Goal: Information Seeking & Learning: Learn about a topic

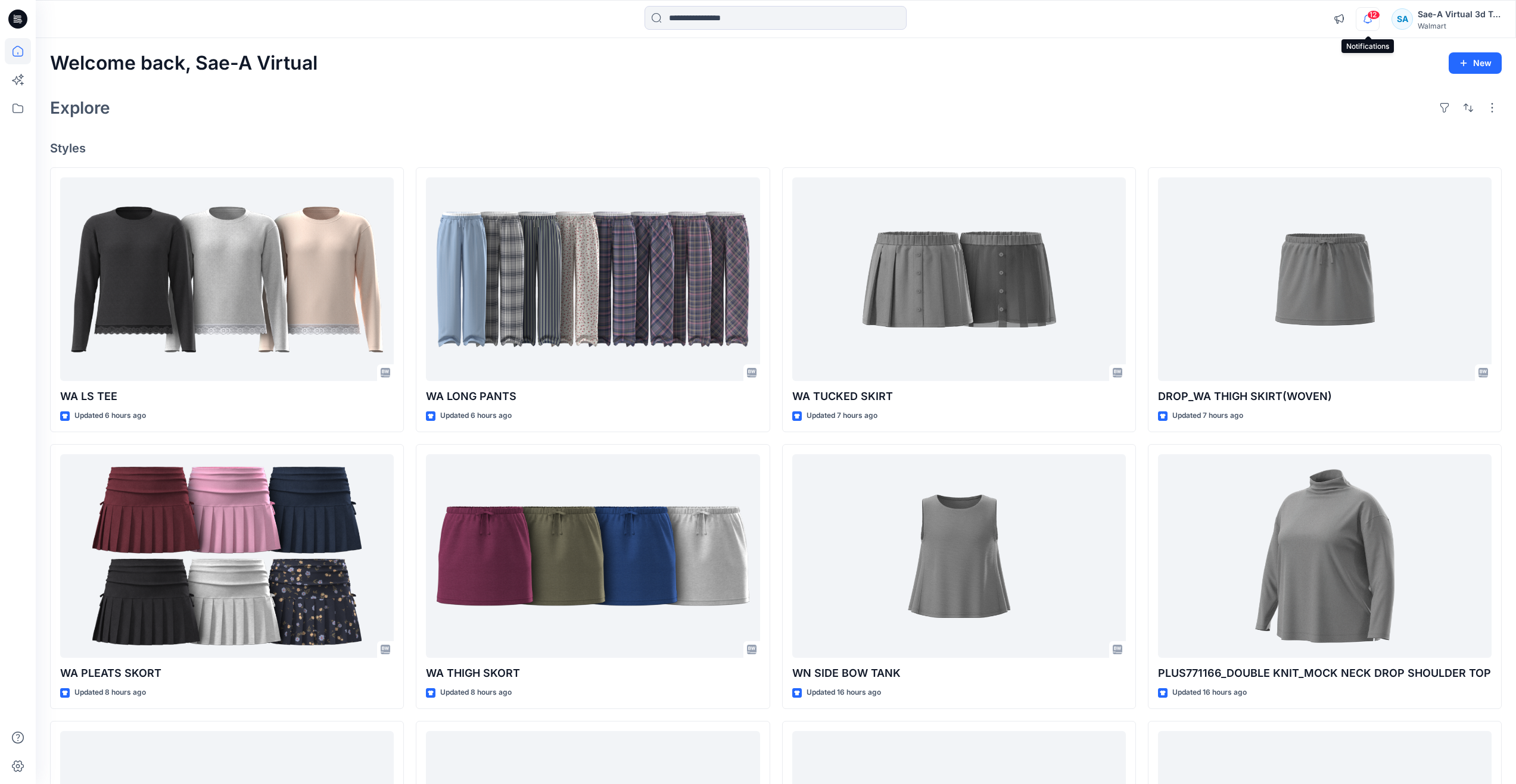
click at [1362, 17] on icon "button" at bounding box center [1367, 19] width 23 height 24
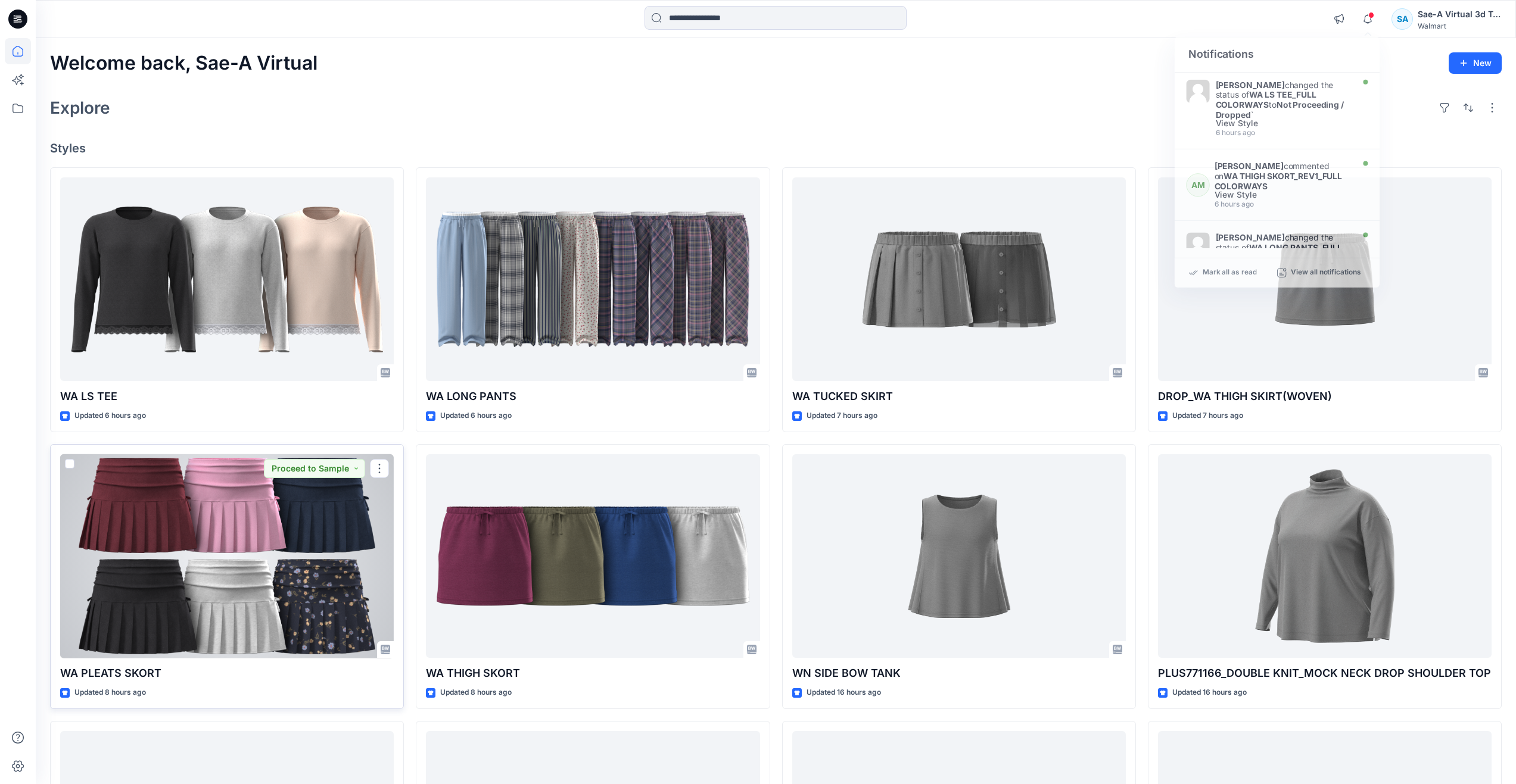
drag, startPoint x: 349, startPoint y: 536, endPoint x: 362, endPoint y: 529, distance: 14.8
click at [349, 536] on div at bounding box center [227, 556] width 334 height 205
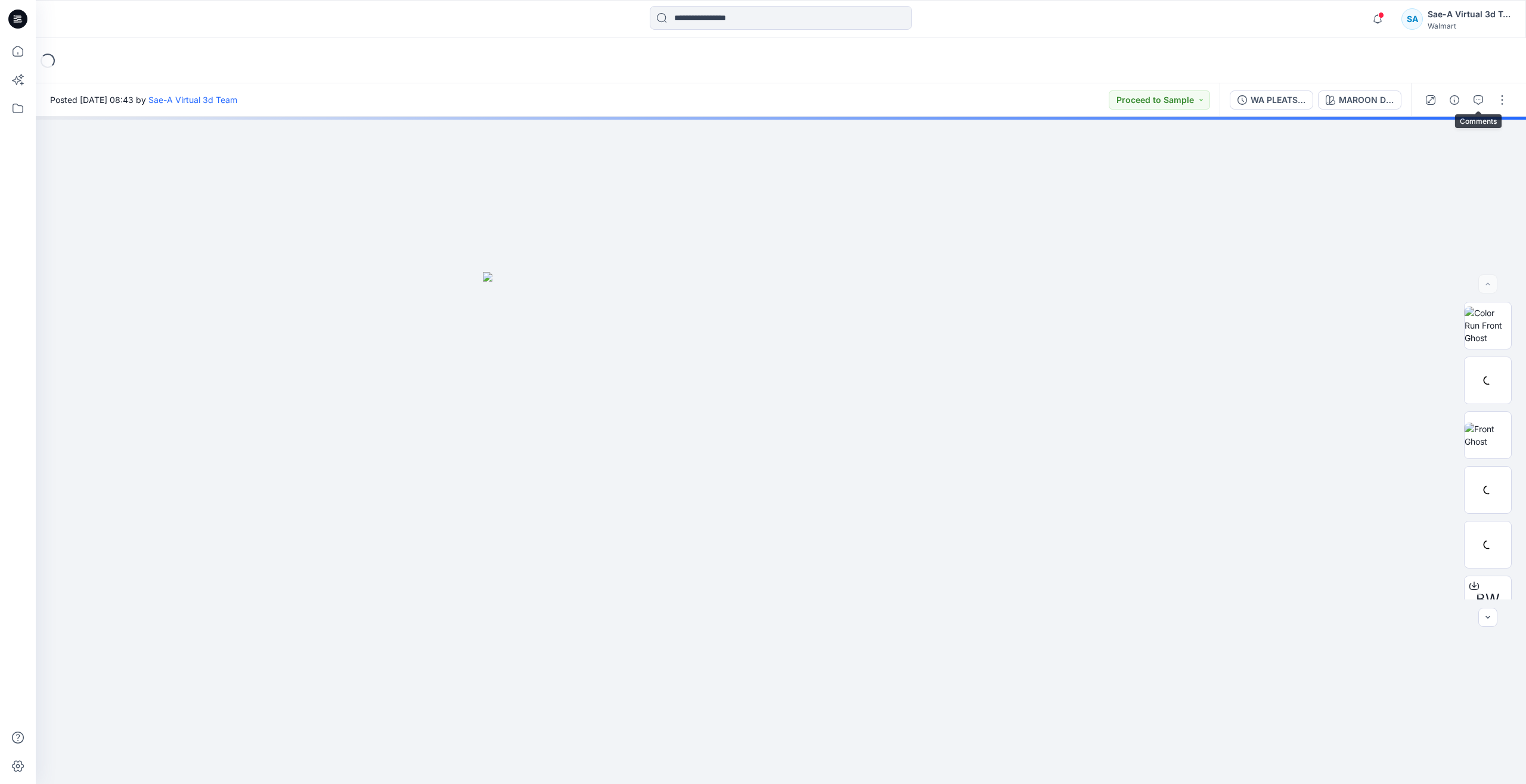
click at [1473, 101] on button "button" at bounding box center [1478, 100] width 19 height 19
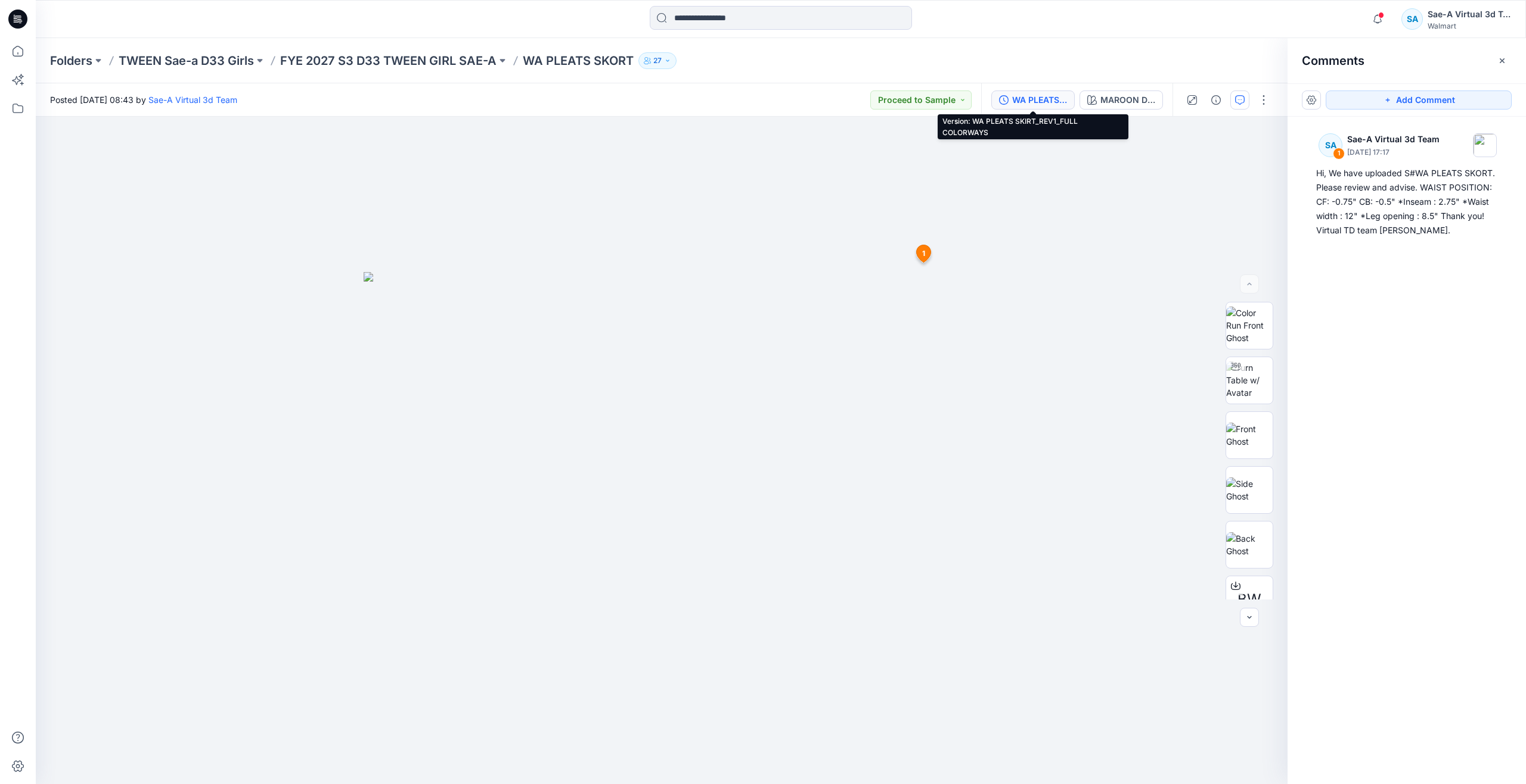
click at [1051, 101] on div "WA PLEATS SKIRT_REV1_FULL COLORWAYS" at bounding box center [1040, 100] width 55 height 13
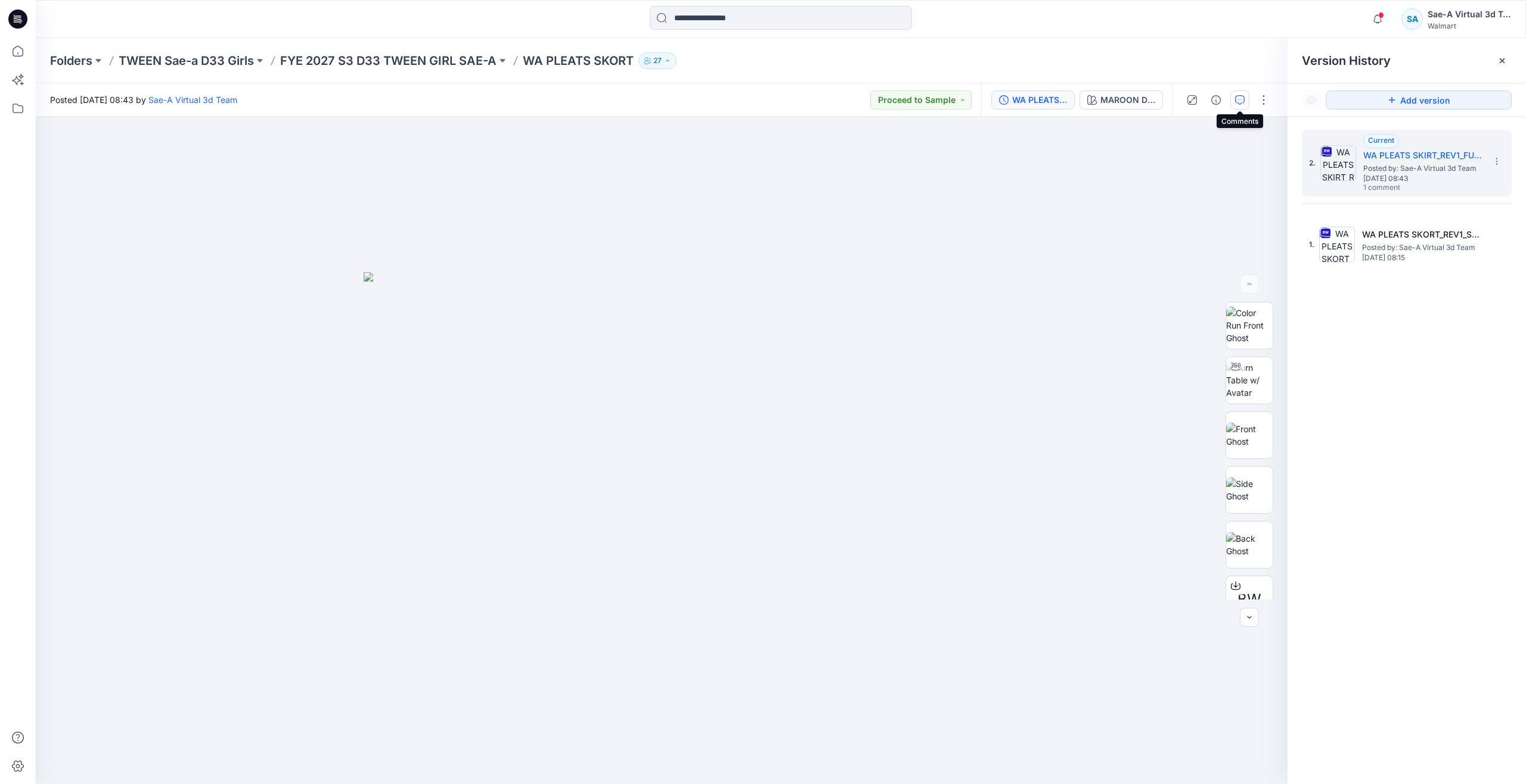
click at [1241, 99] on icon "button" at bounding box center [1240, 100] width 9 height 9
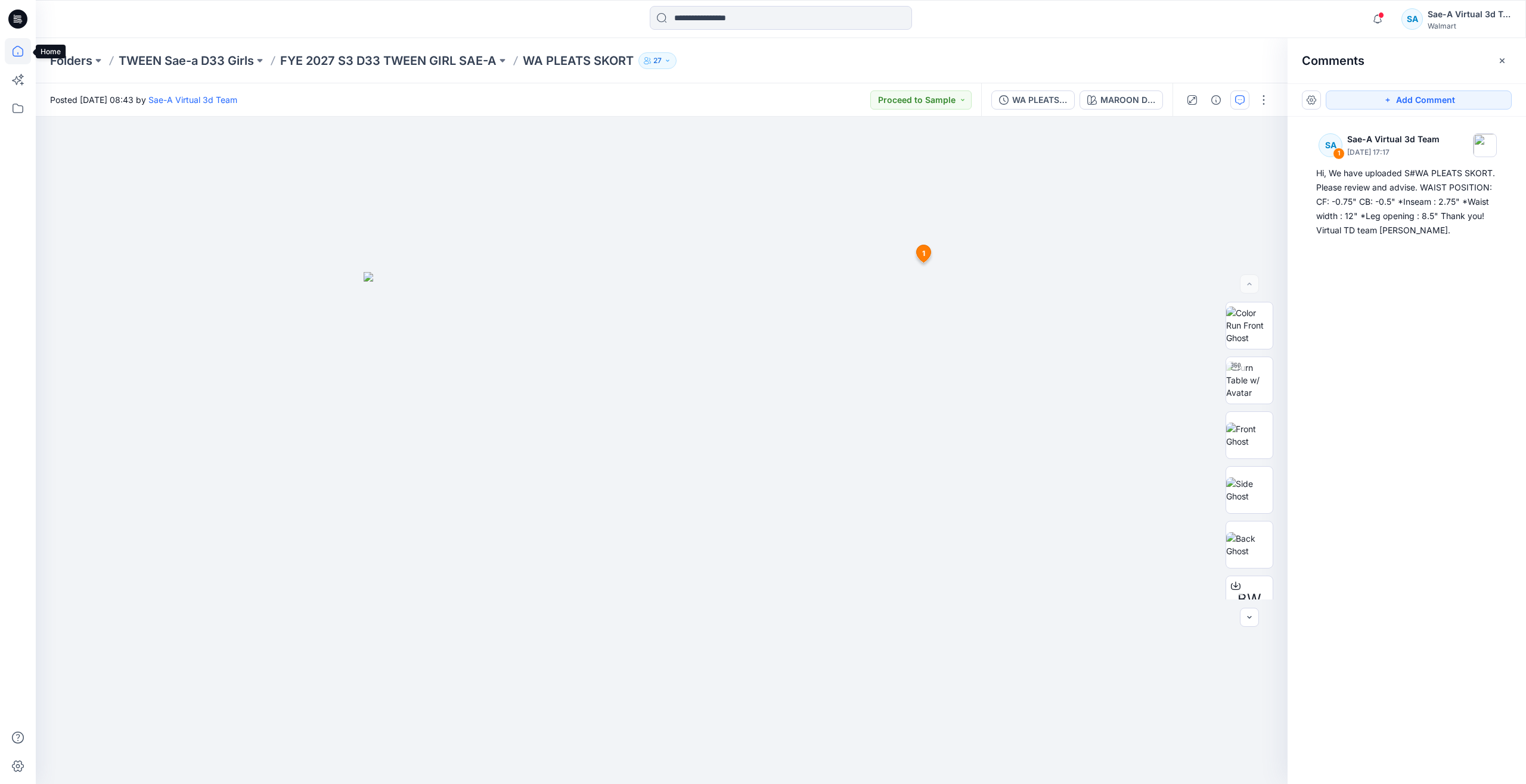
click at [23, 59] on icon at bounding box center [17, 51] width 27 height 26
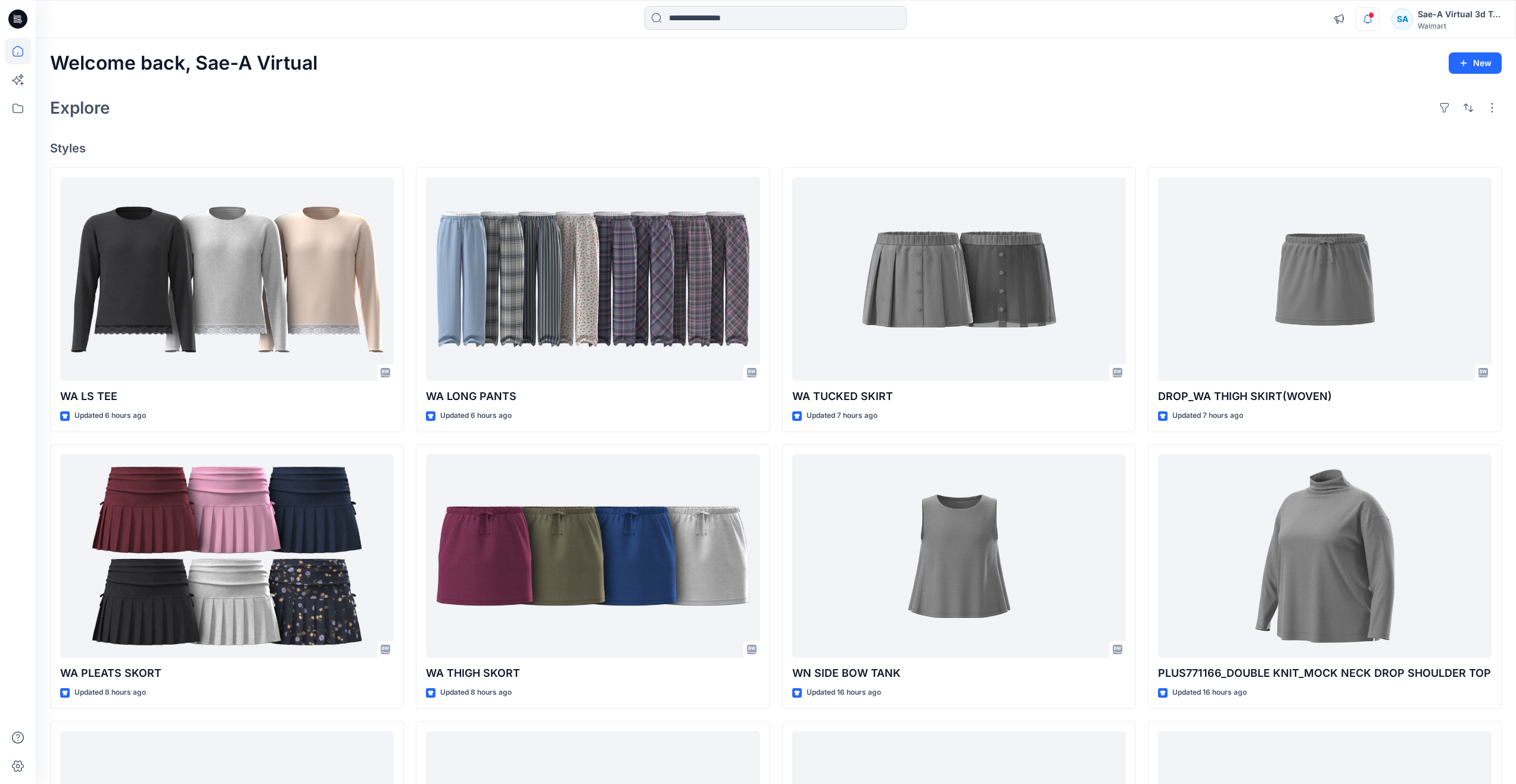
click at [1369, 23] on icon "button" at bounding box center [1367, 19] width 23 height 24
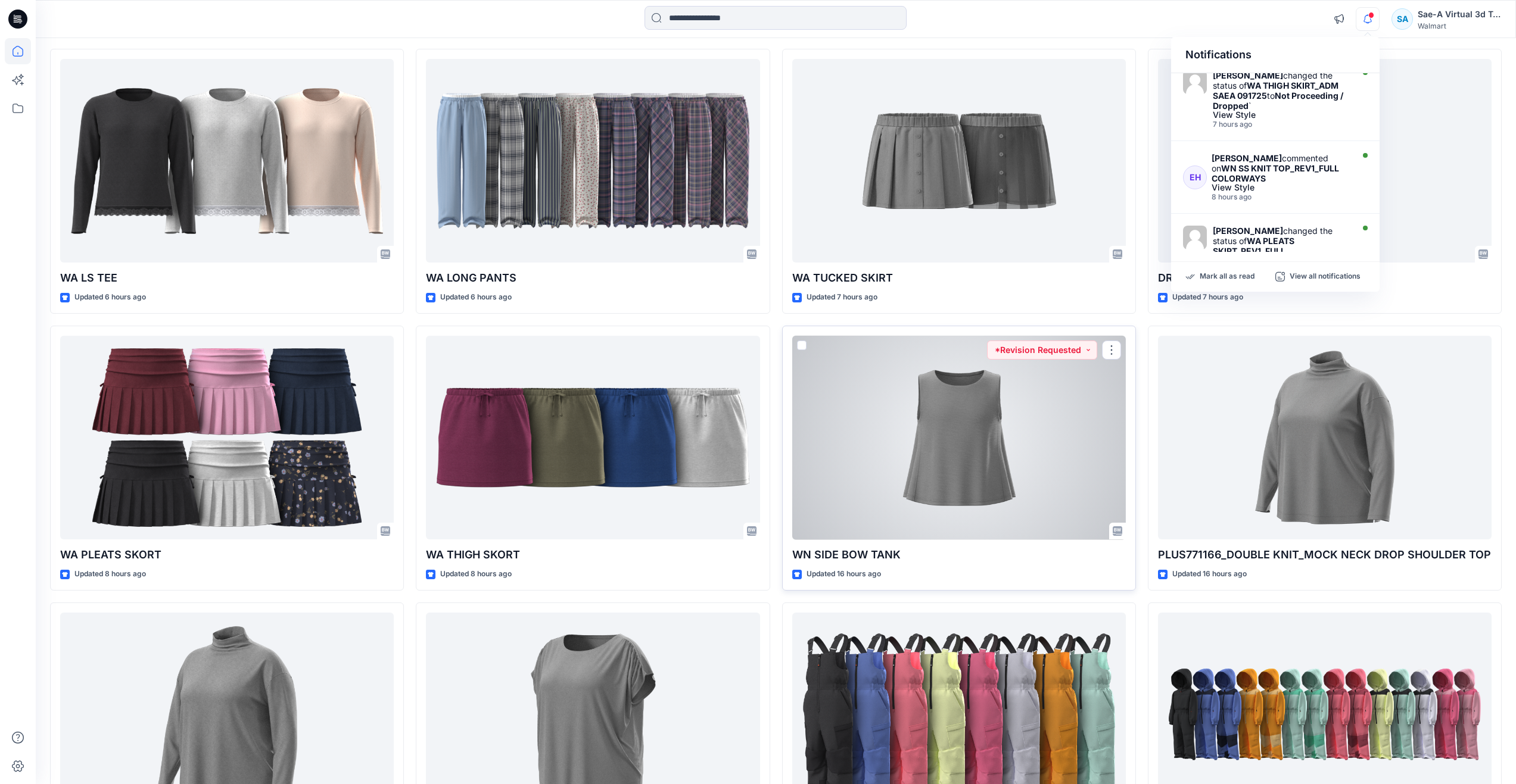
scroll to position [119, 0]
click at [995, 471] on div at bounding box center [959, 438] width 334 height 205
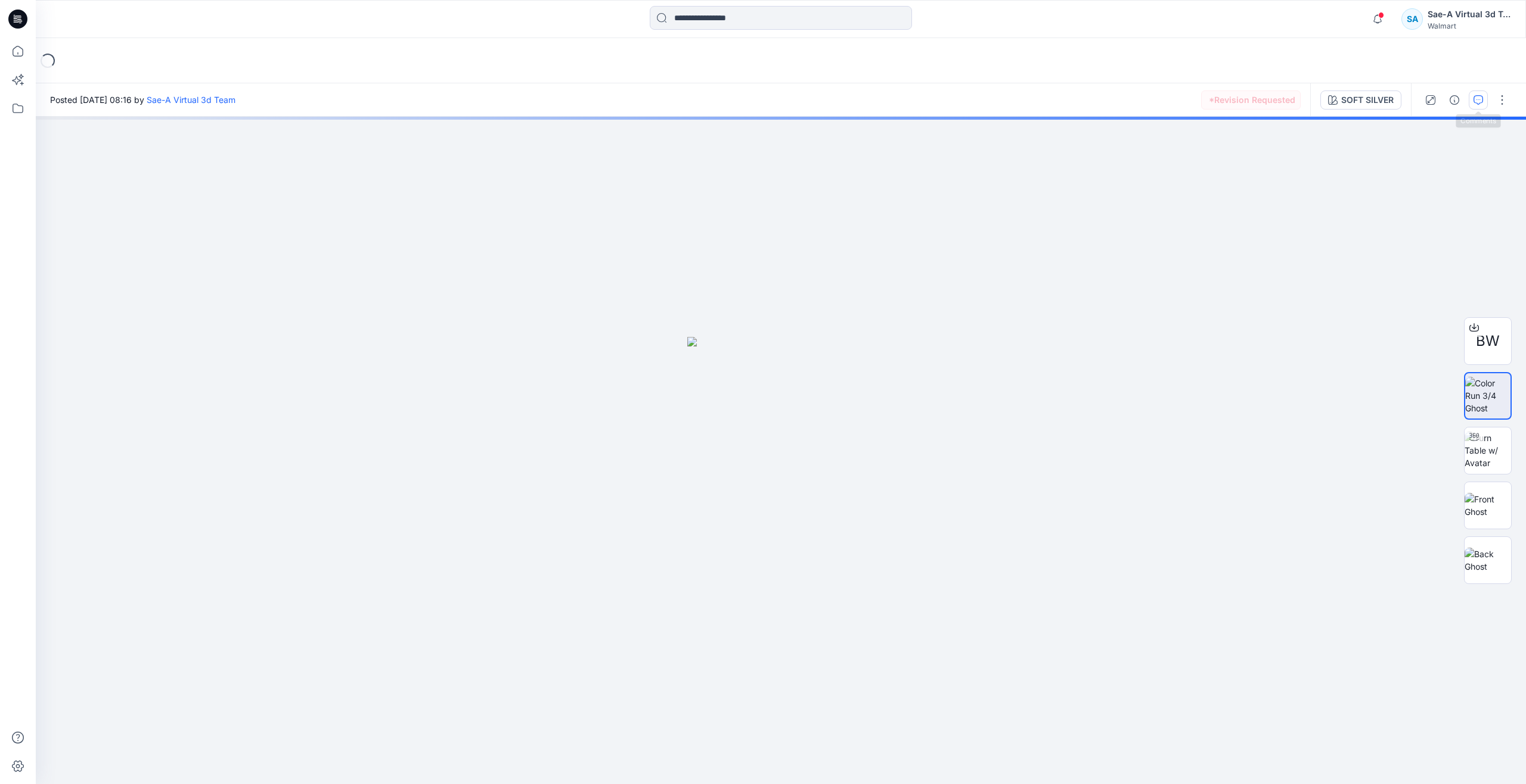
click at [1469, 101] on button "button" at bounding box center [1478, 100] width 19 height 19
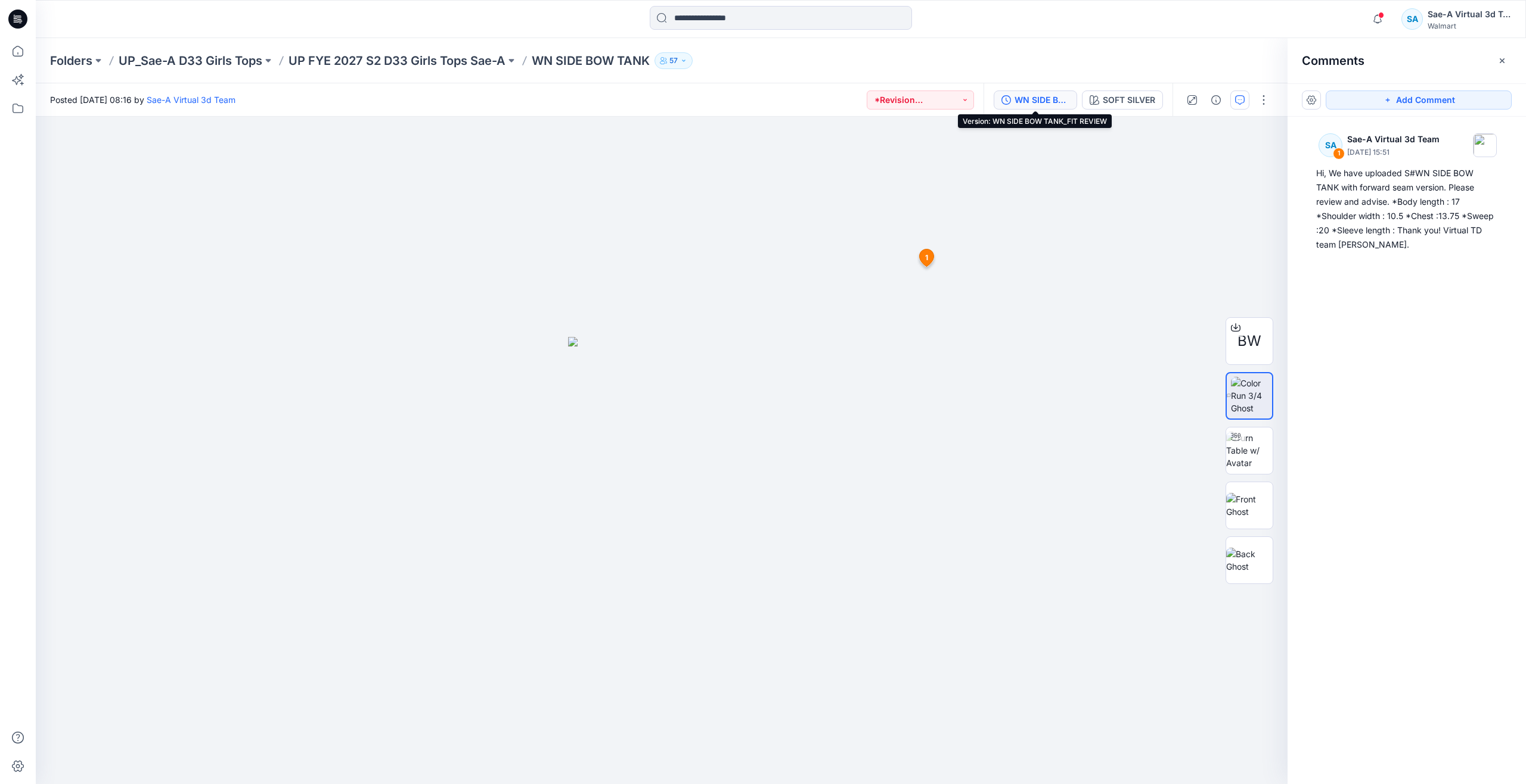
click at [1039, 99] on div "WN SIDE BOW TANK_FIT REVIEW" at bounding box center [1041, 100] width 55 height 13
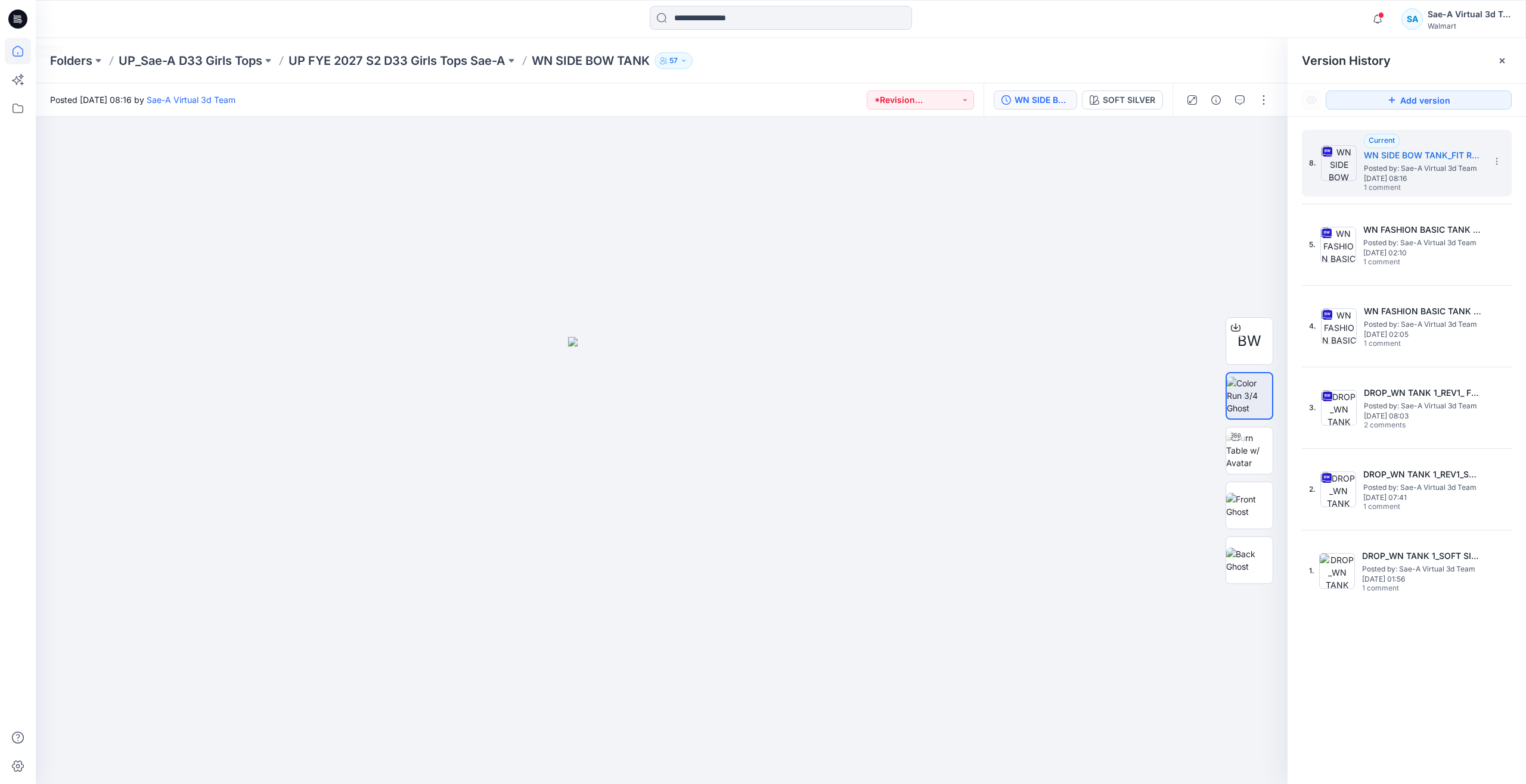
click at [25, 54] on icon at bounding box center [17, 51] width 27 height 26
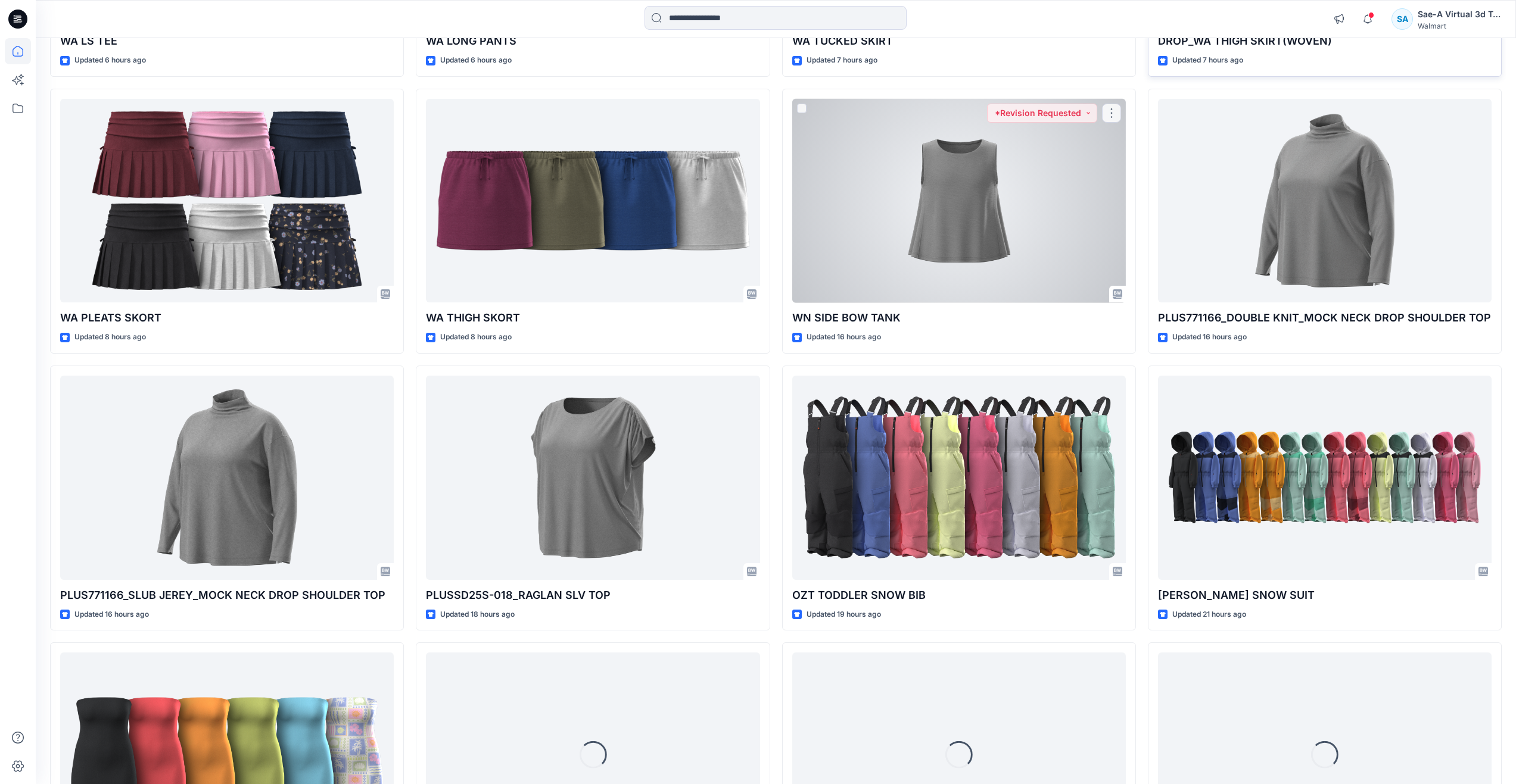
scroll to position [260, 0]
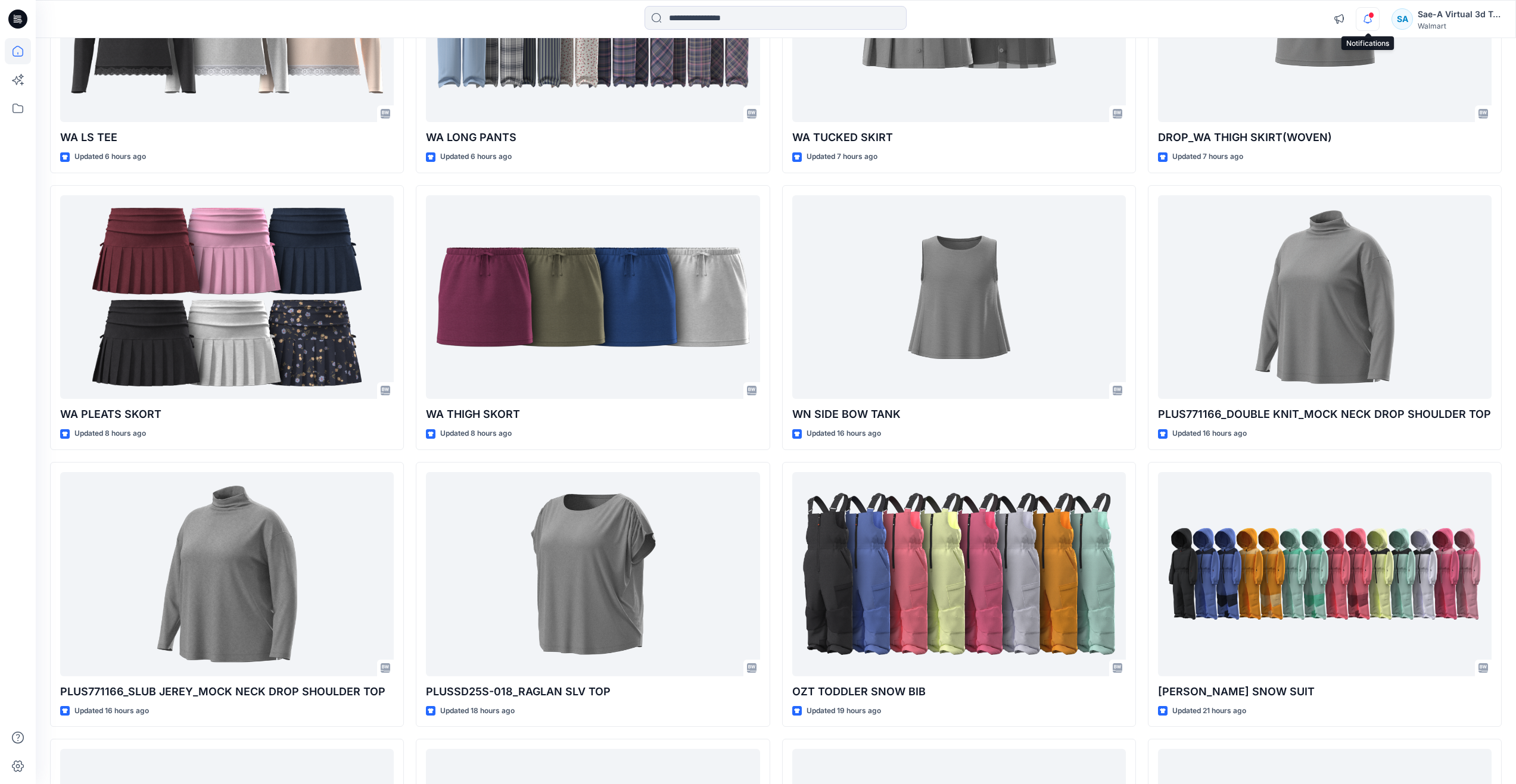
click at [1368, 19] on icon "button" at bounding box center [1367, 19] width 23 height 24
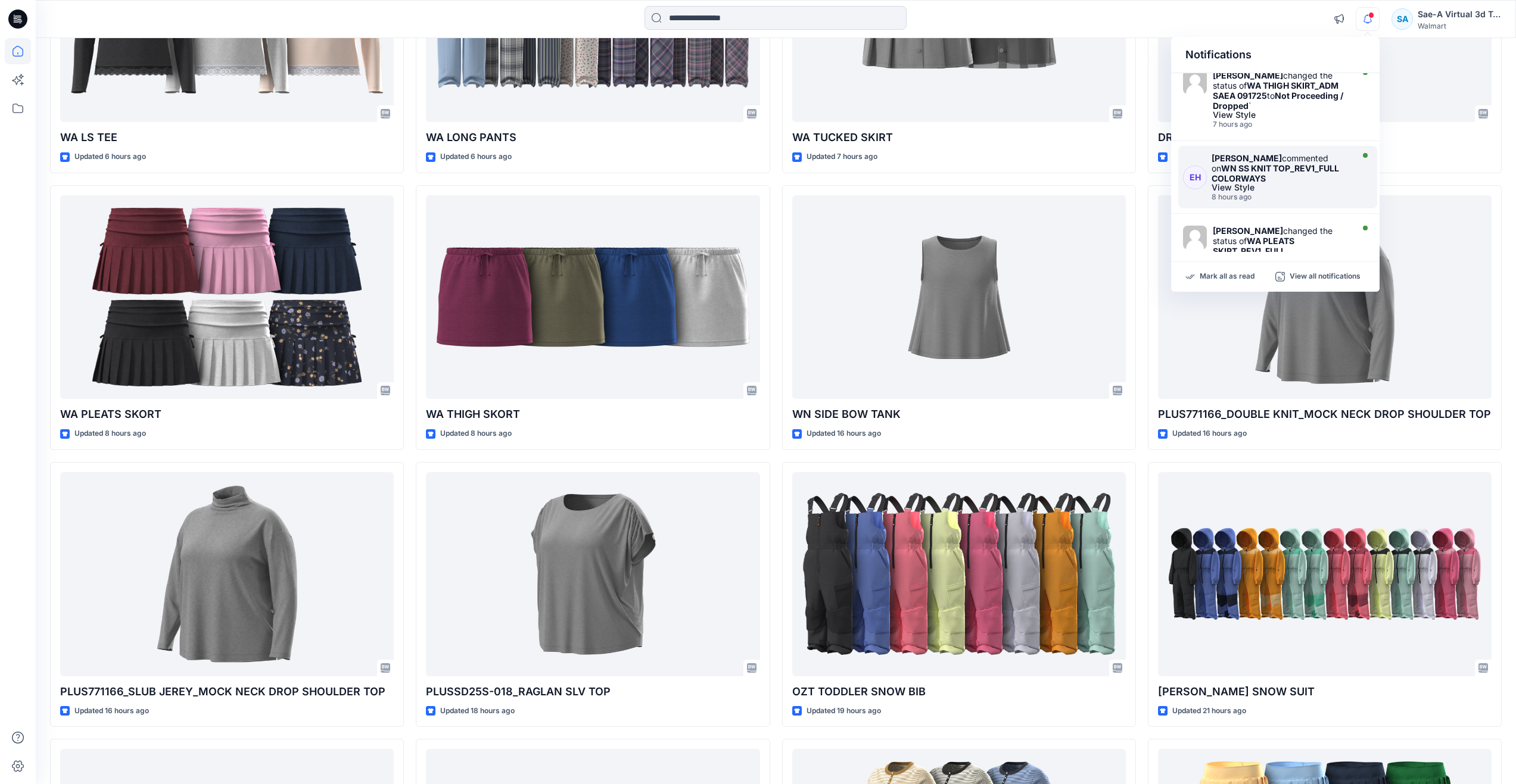
click at [1288, 173] on strong "WN SS KNIT TOP_REV1_FULL COLORWAYS" at bounding box center [1275, 174] width 127 height 20
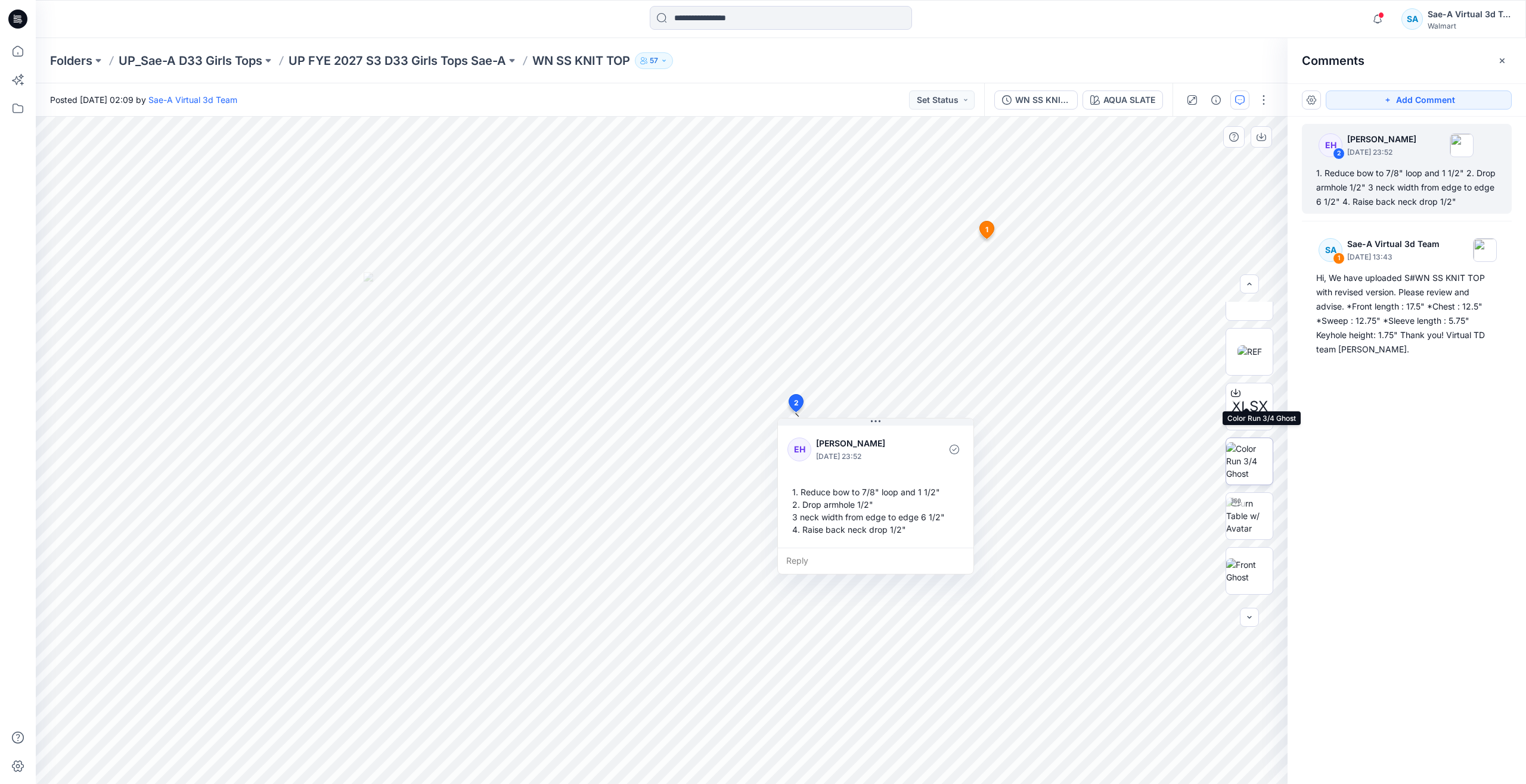
scroll to position [179, 0]
click at [1245, 518] on img at bounding box center [1249, 530] width 47 height 25
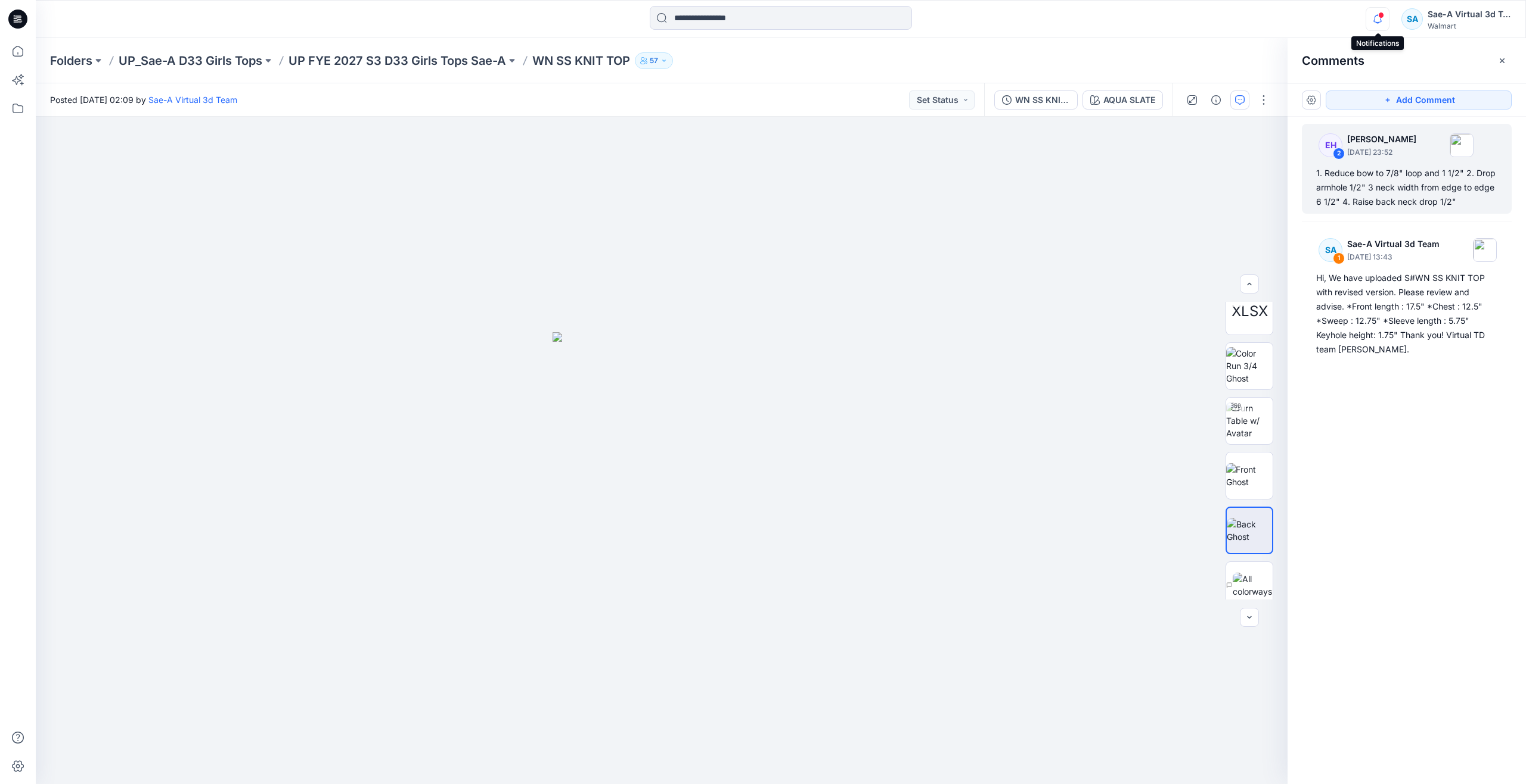
click at [1386, 19] on icon "button" at bounding box center [1377, 19] width 23 height 24
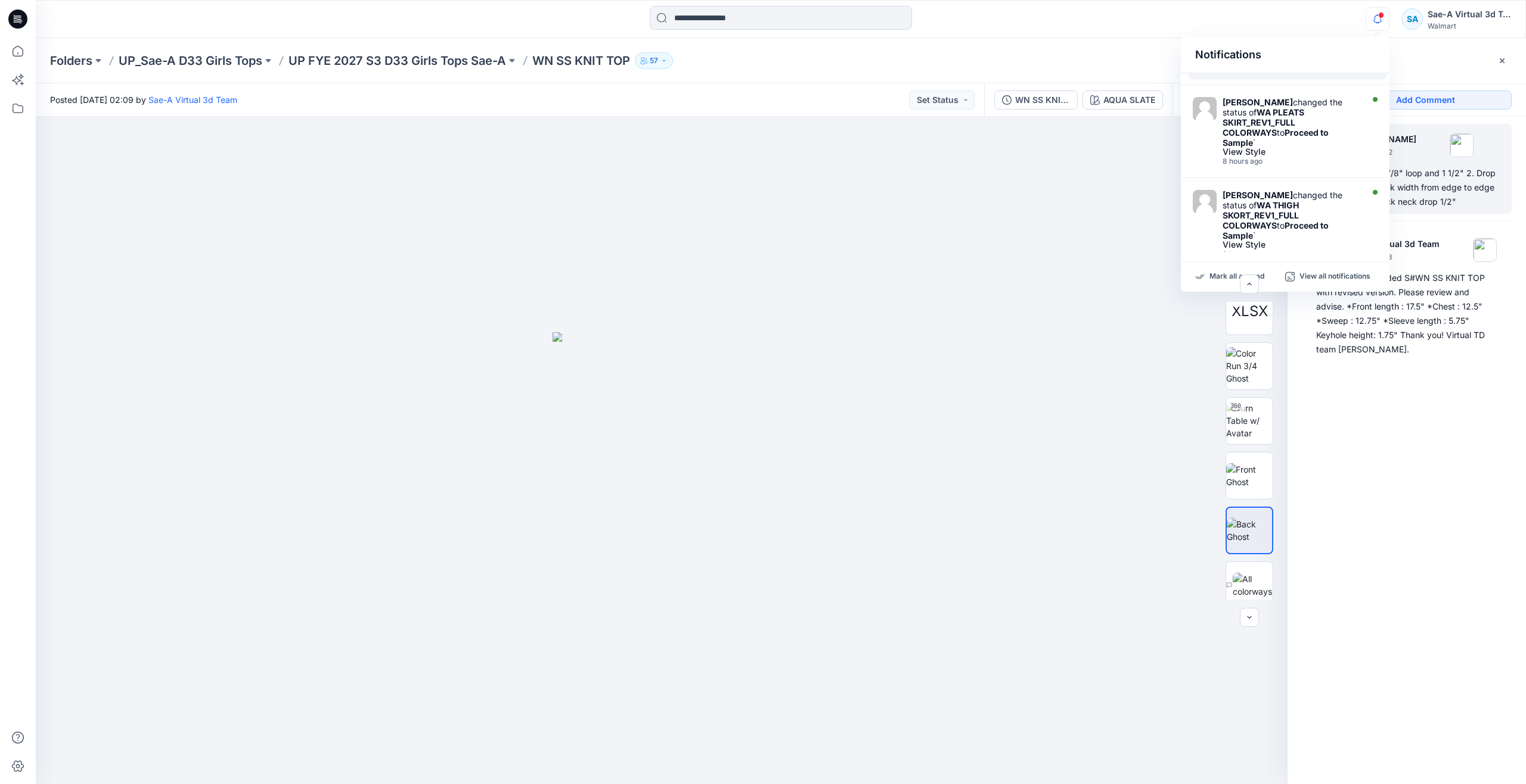
scroll to position [609, 0]
click at [921, 209] on div at bounding box center [661, 450] width 1252 height 668
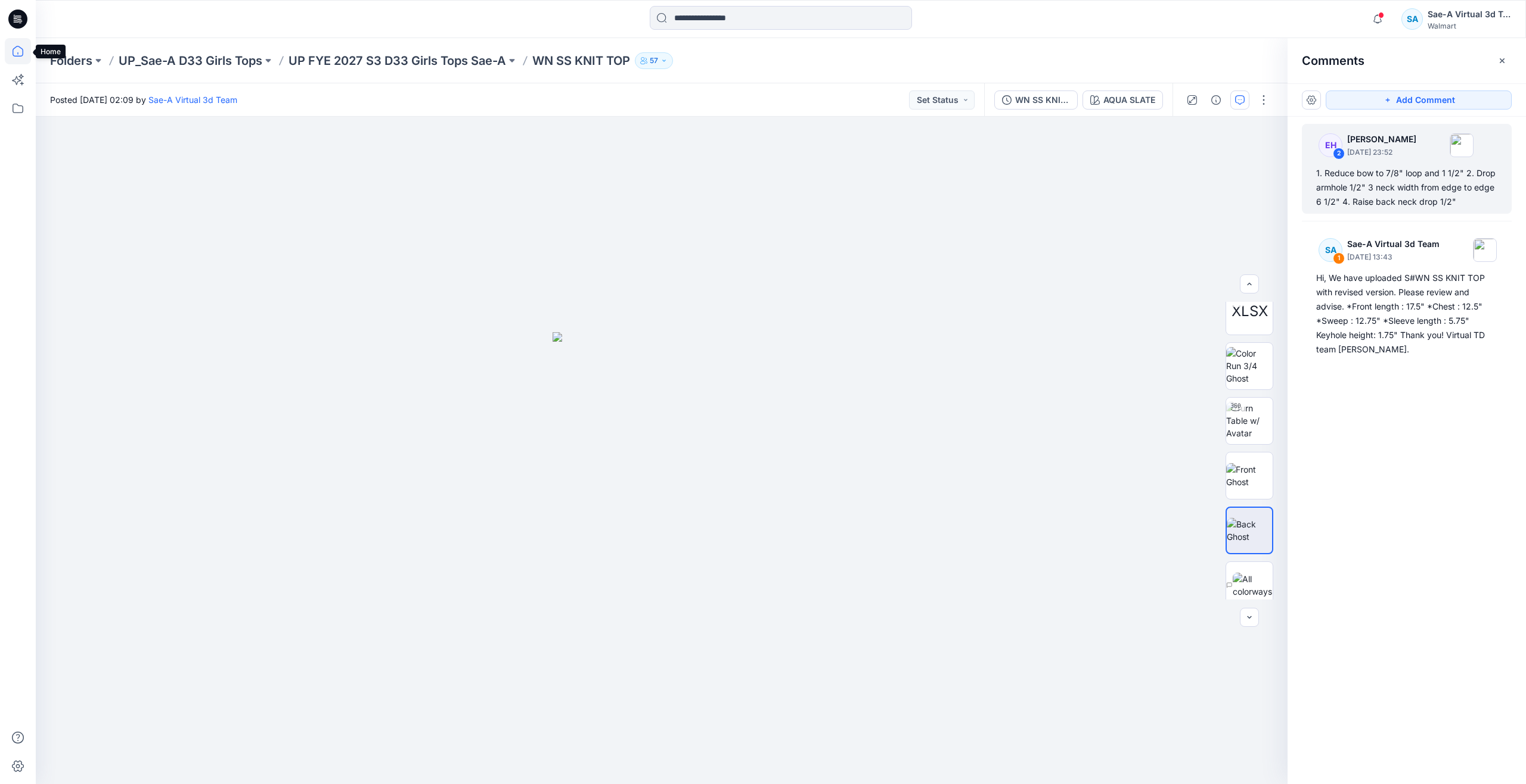
click at [19, 48] on icon at bounding box center [17, 51] width 27 height 26
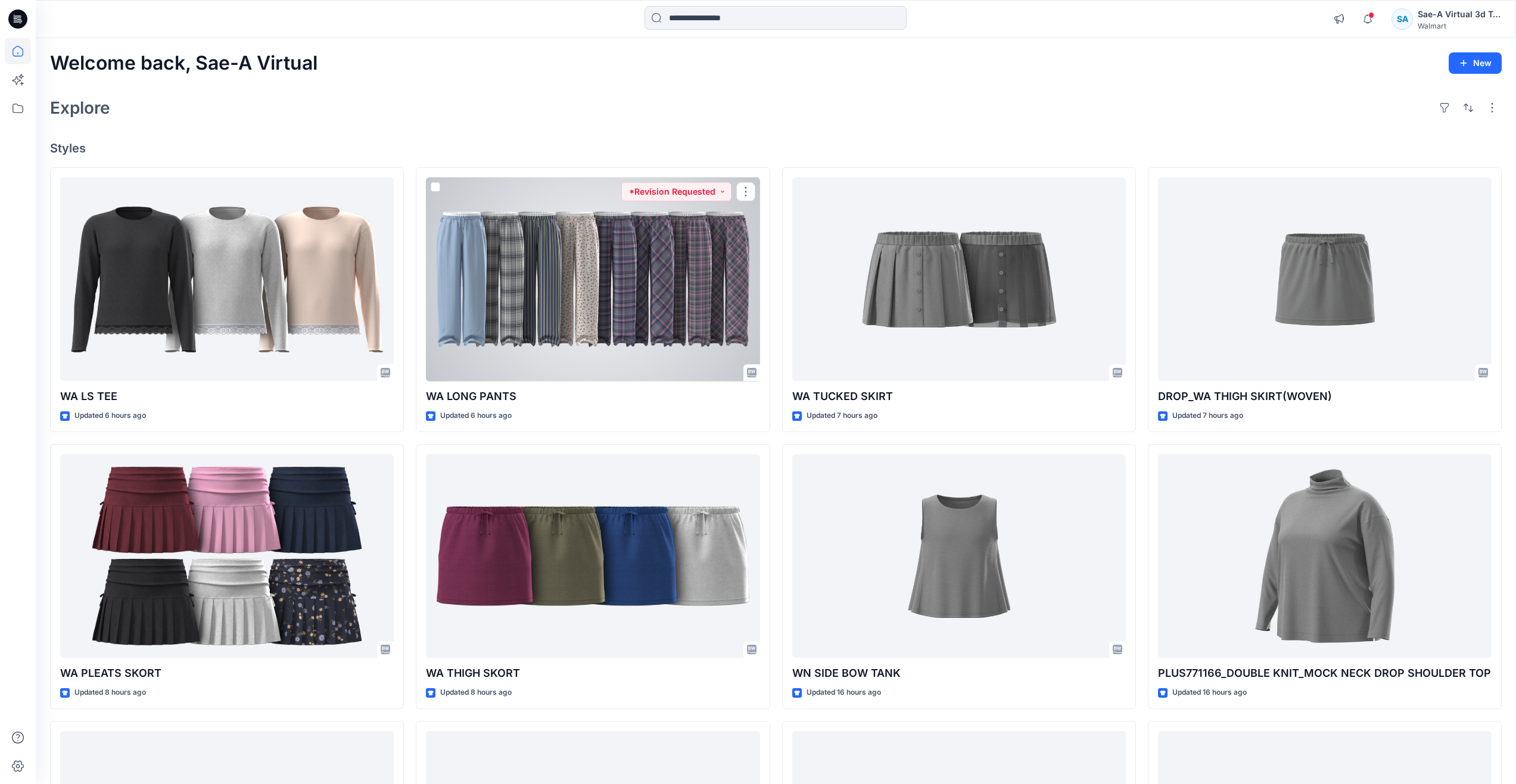
drag, startPoint x: 572, startPoint y: 311, endPoint x: 536, endPoint y: 309, distance: 36.1
click at [572, 311] on div at bounding box center [592, 280] width 334 height 205
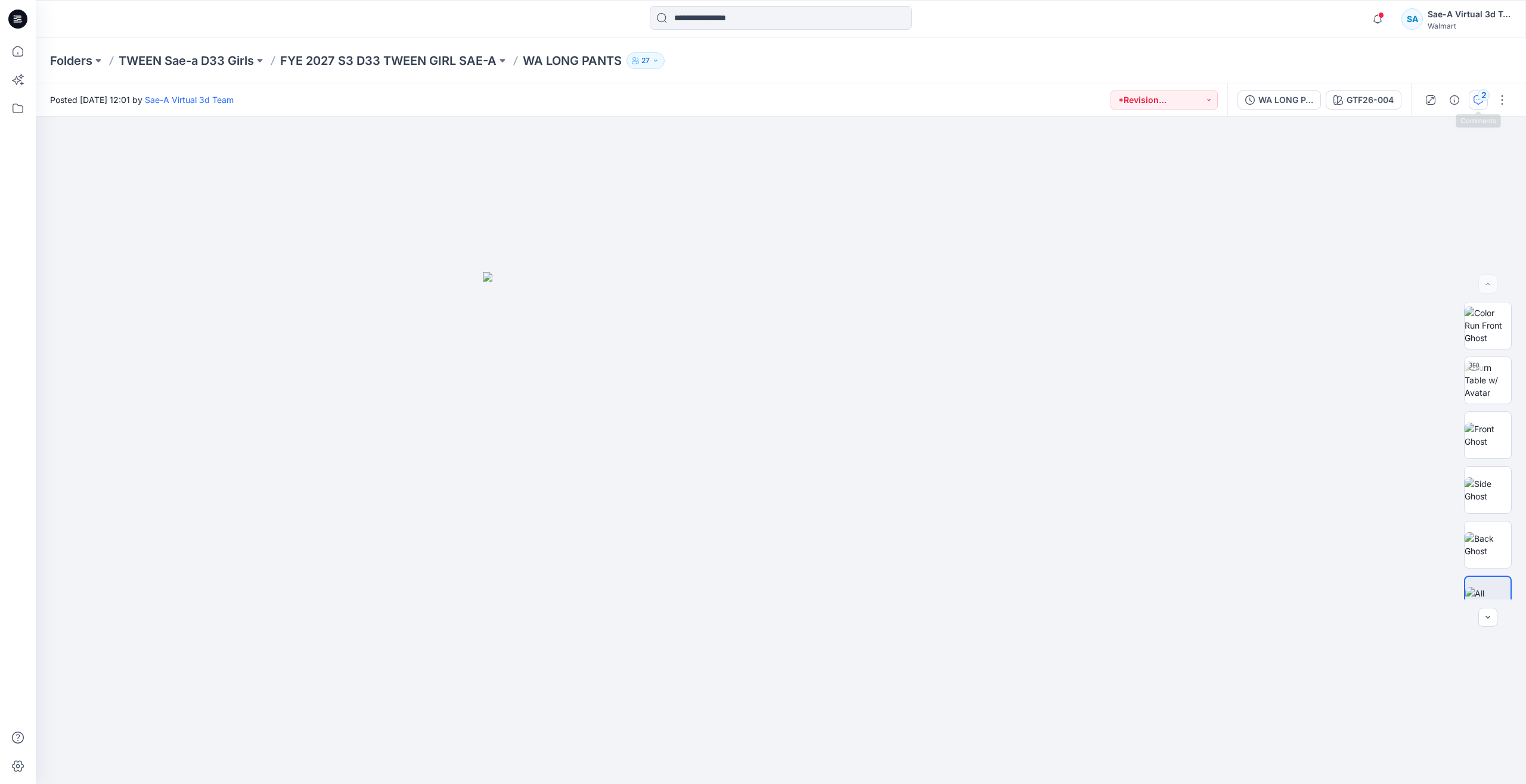
click at [1477, 100] on icon "button" at bounding box center [1478, 99] width 5 height 1
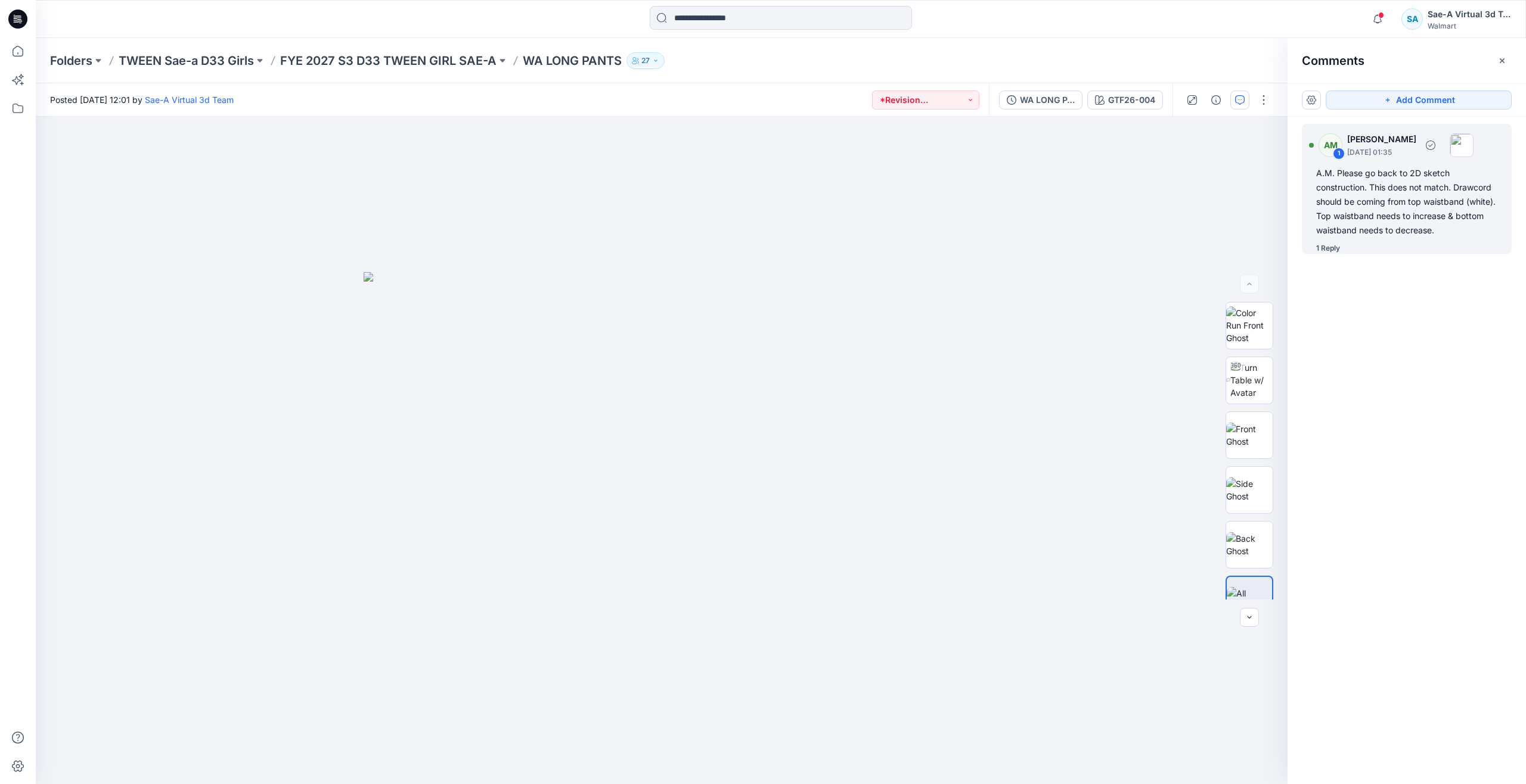
click at [1322, 248] on div "1 Reply" at bounding box center [1328, 248] width 24 height 12
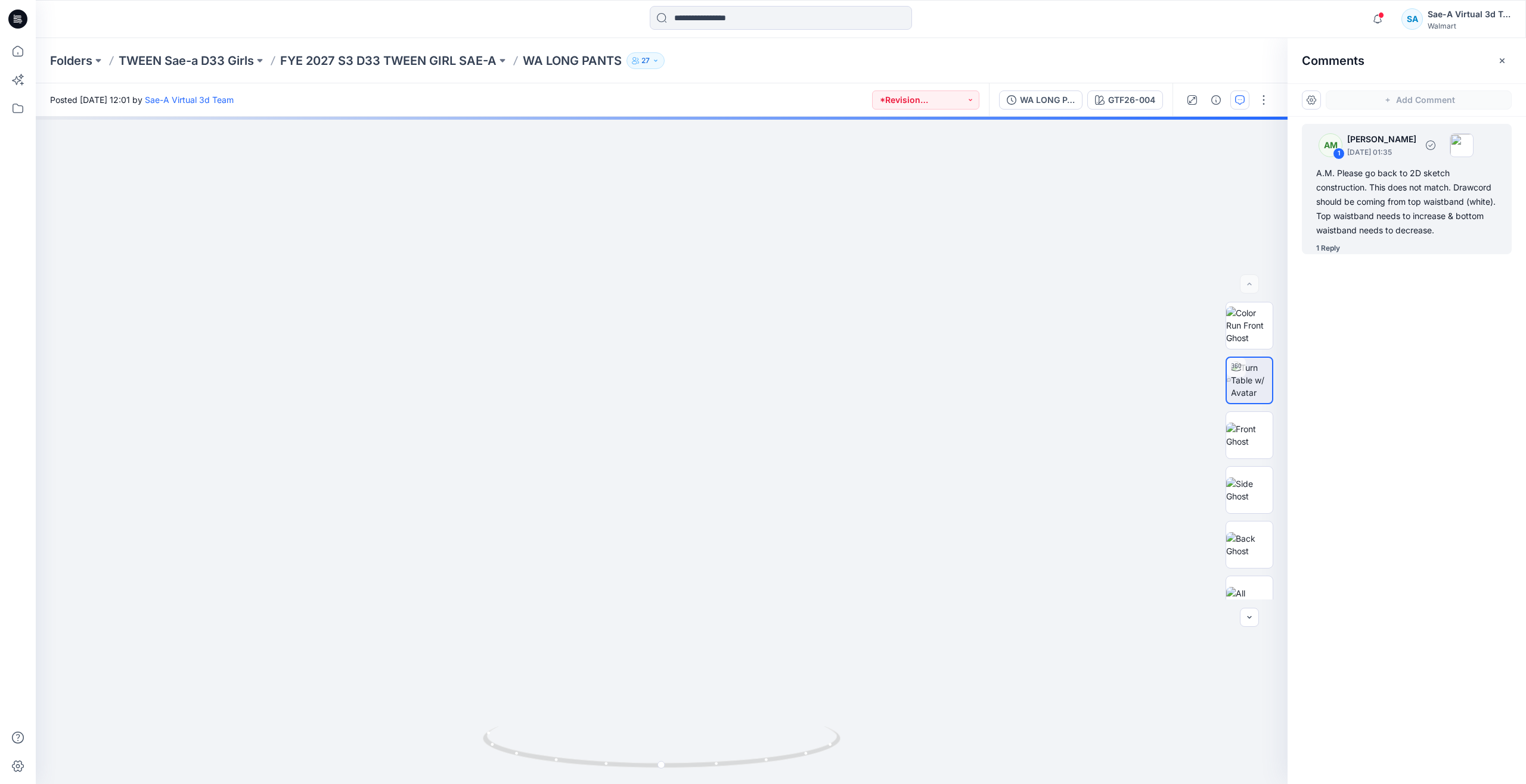
click at [1328, 248] on div "1 Reply" at bounding box center [1328, 248] width 24 height 12
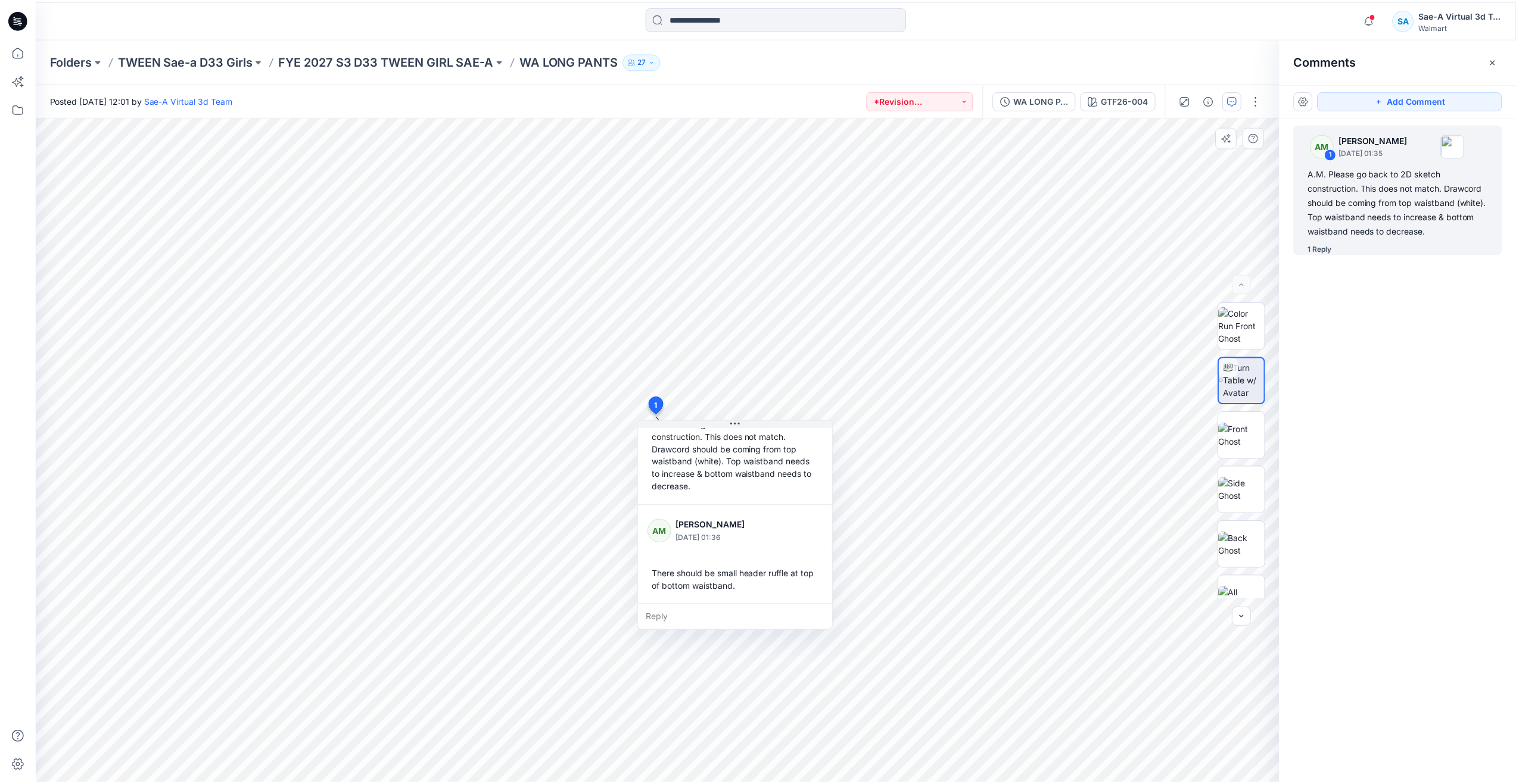
scroll to position [71, 0]
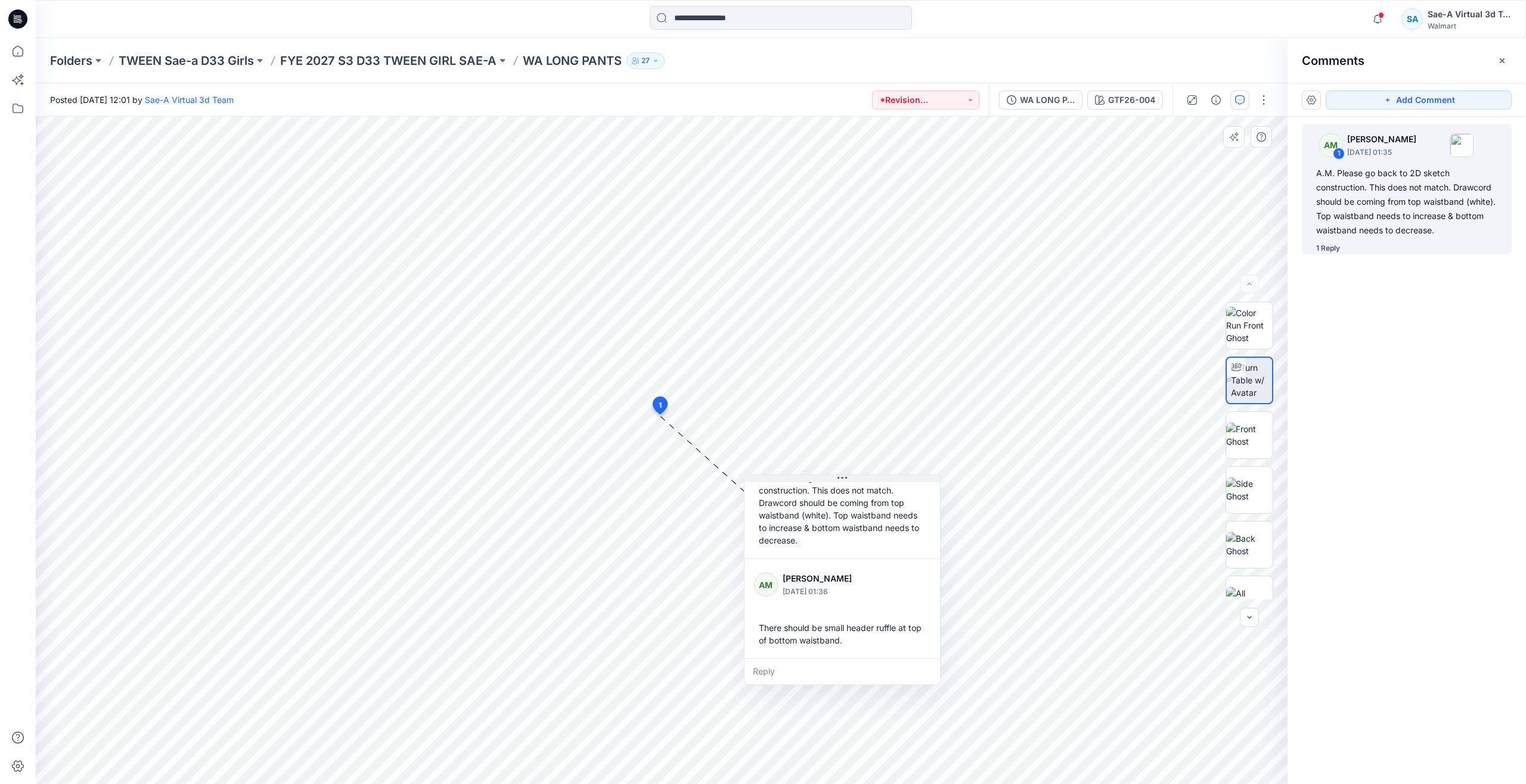
drag, startPoint x: 737, startPoint y: 425, endPoint x: 839, endPoint y: 479, distance: 115.4
click at [839, 479] on icon at bounding box center [842, 478] width 9 height 9
click at [1249, 429] on img at bounding box center [1249, 435] width 47 height 25
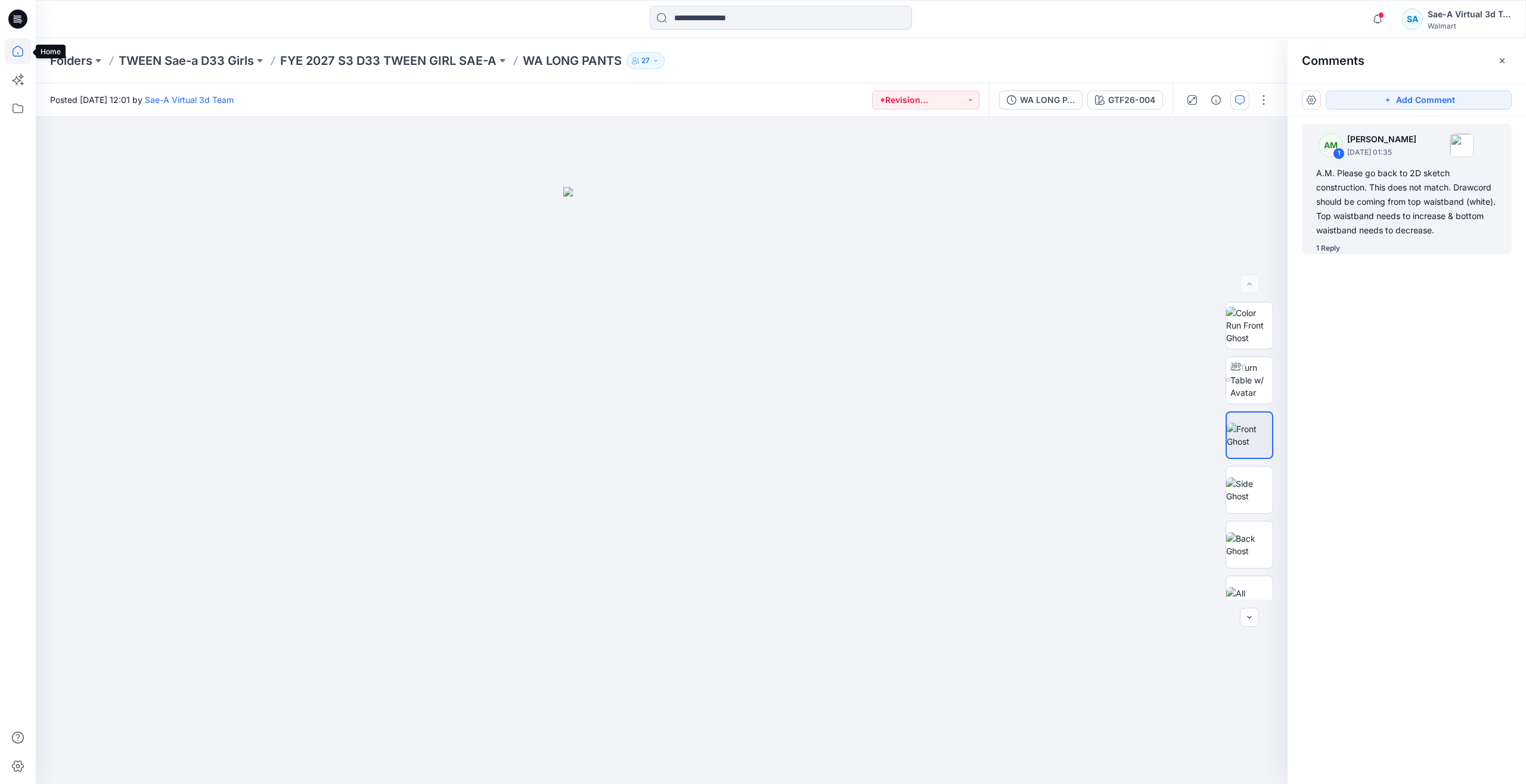
click at [20, 46] on icon at bounding box center [17, 51] width 27 height 26
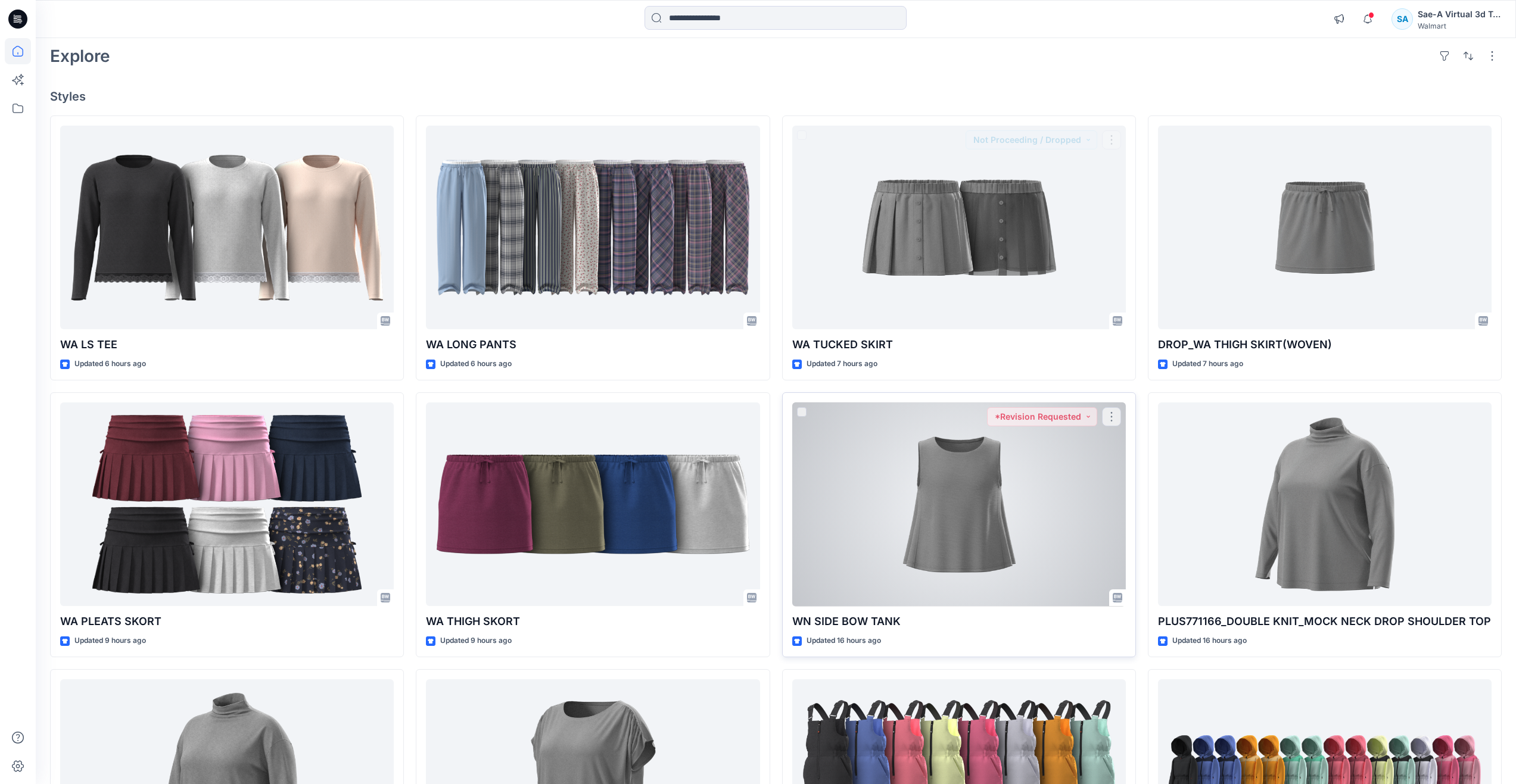
scroll to position [119, 0]
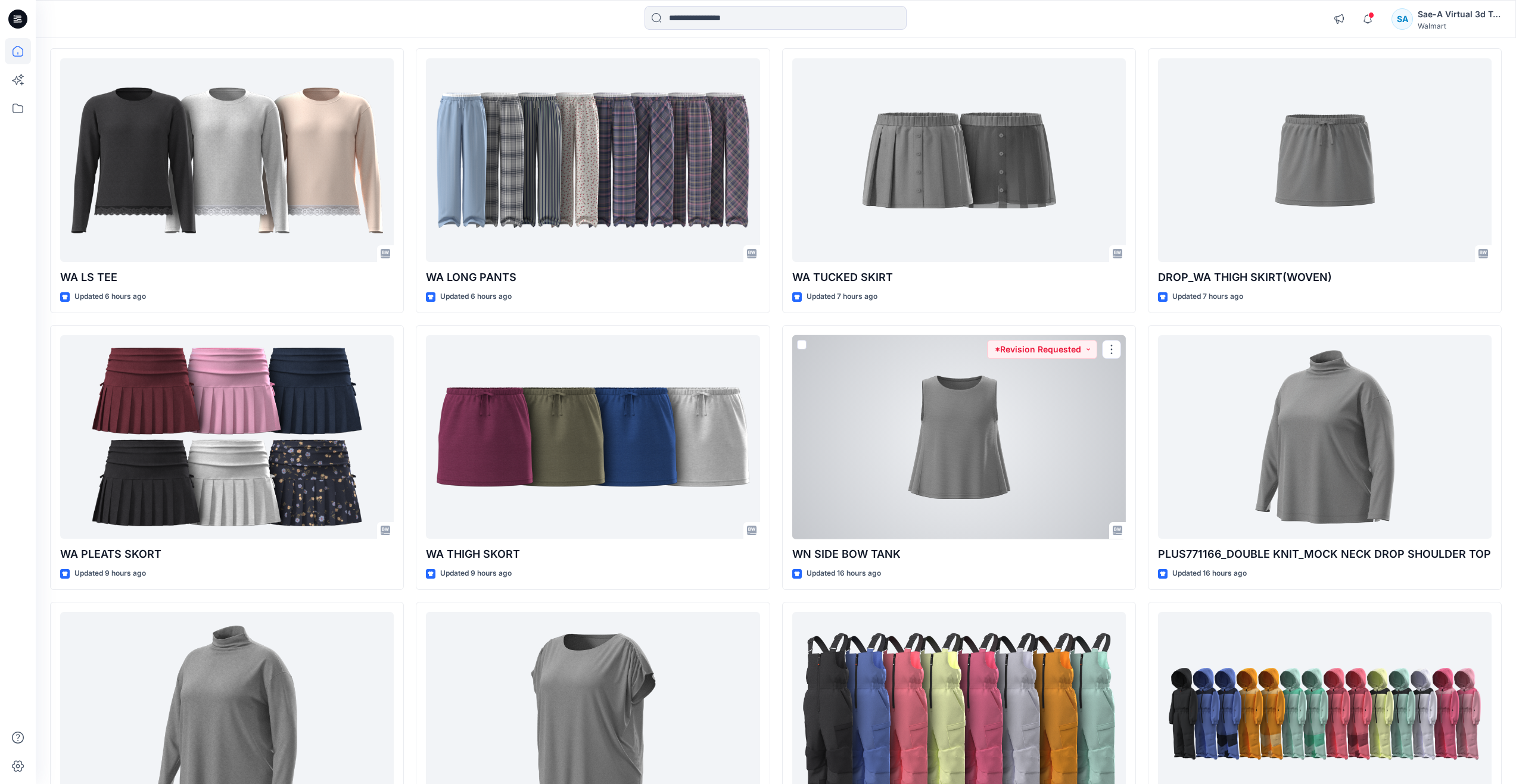
click at [931, 493] on div at bounding box center [959, 438] width 334 height 205
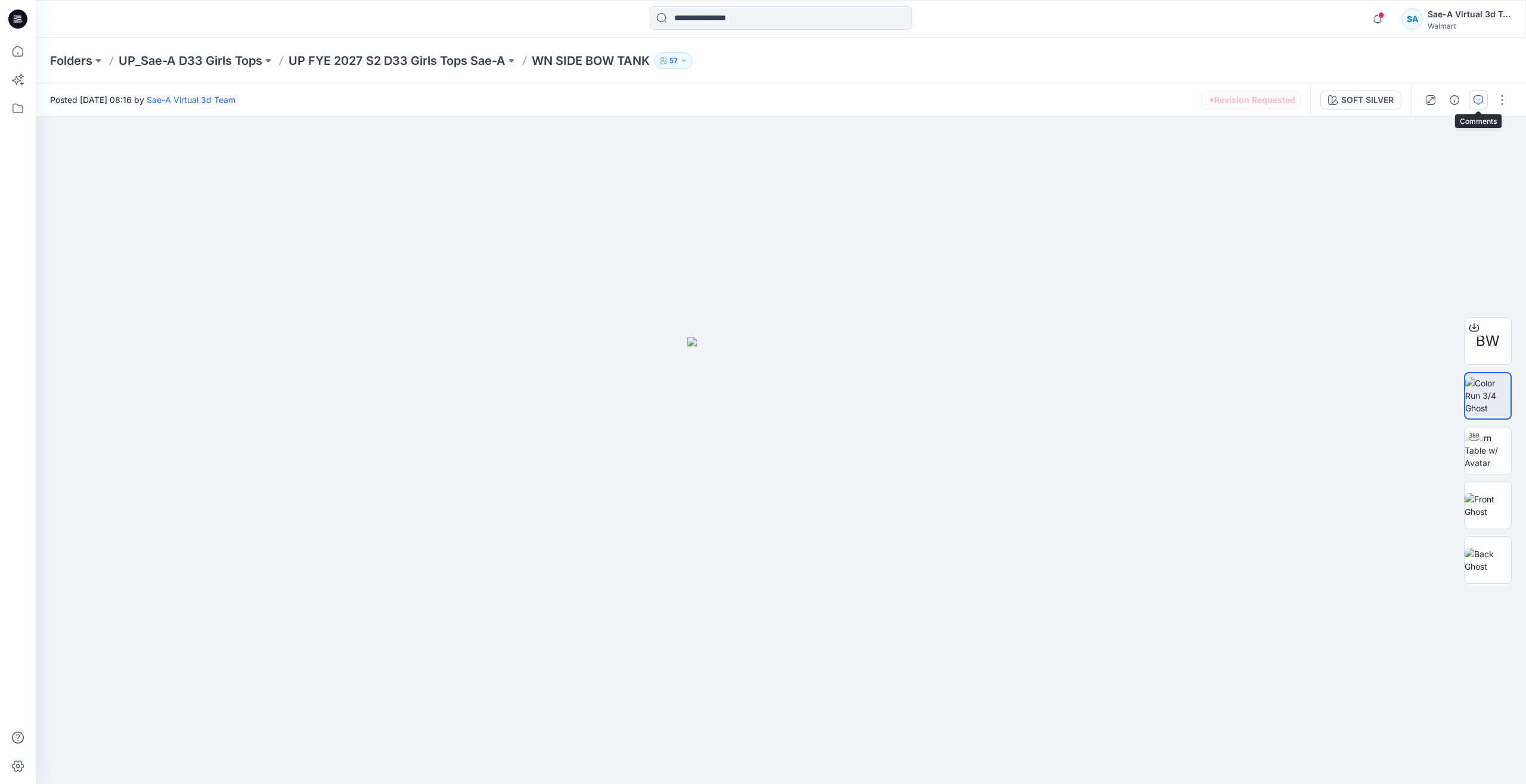
click at [1476, 100] on icon "button" at bounding box center [1478, 100] width 9 height 9
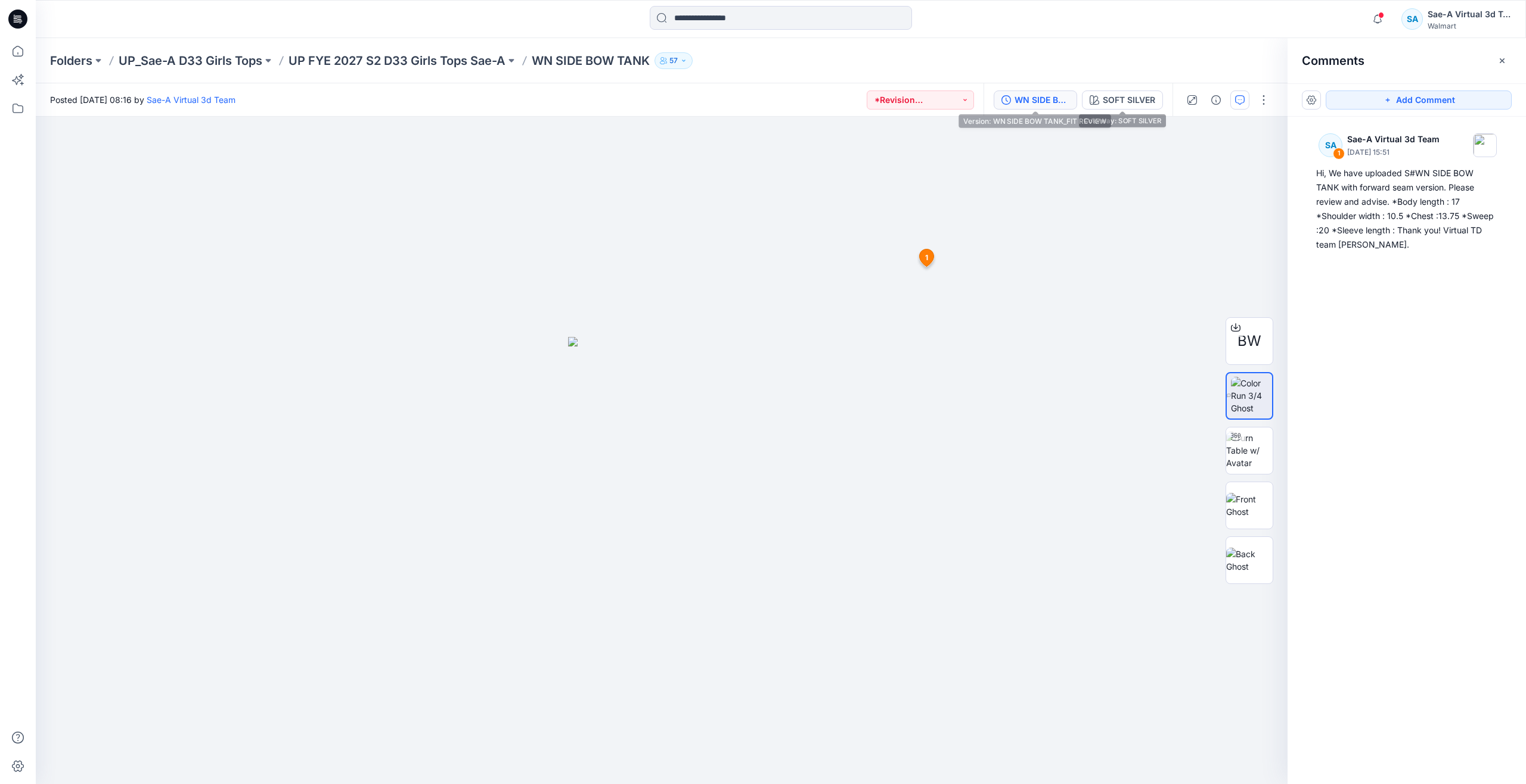
click at [1030, 107] on button "WN SIDE BOW TANK_FIT REVIEW" at bounding box center [1035, 100] width 83 height 19
